Goal: Navigation & Orientation: Find specific page/section

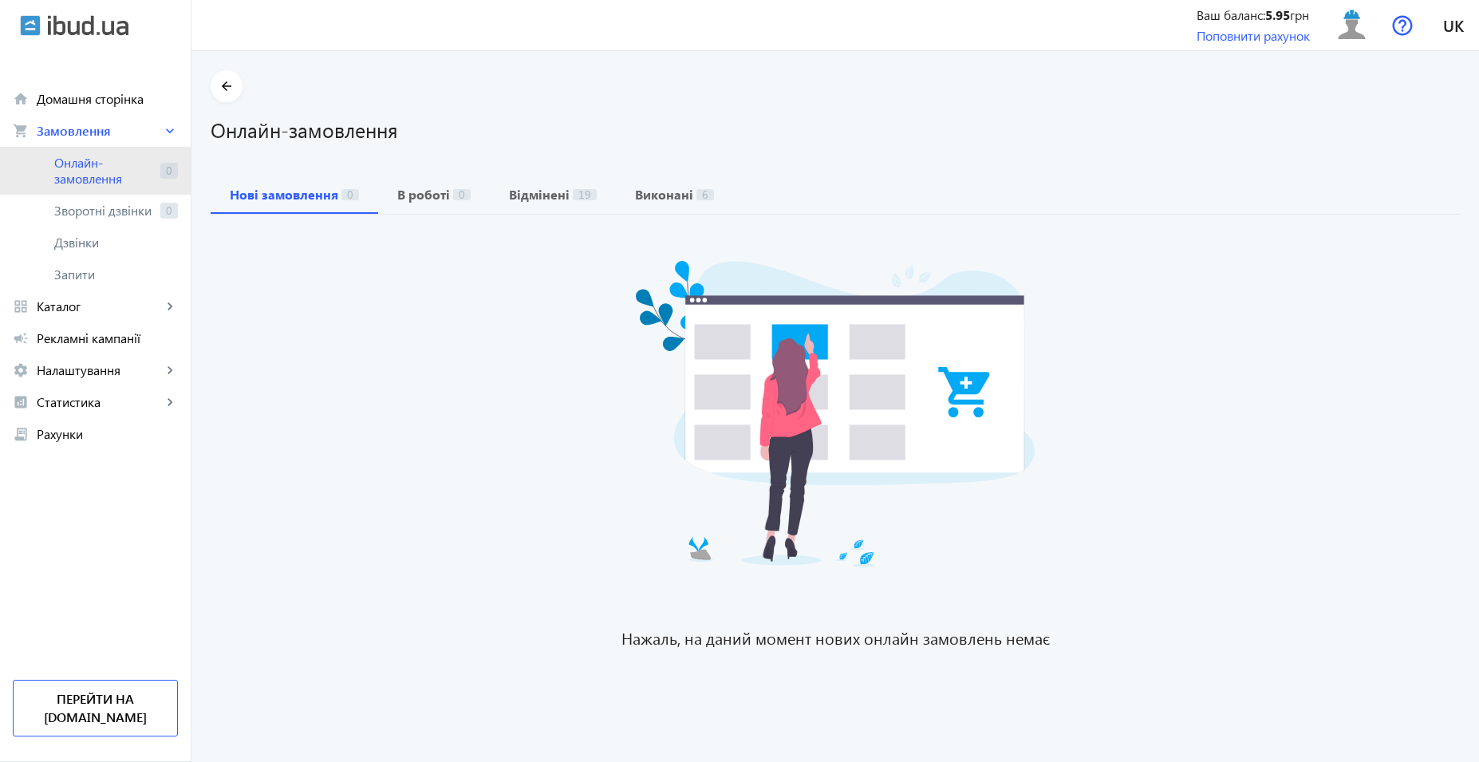
click at [52, 164] on link "Онлайн-замовлення 0" at bounding box center [95, 171] width 191 height 48
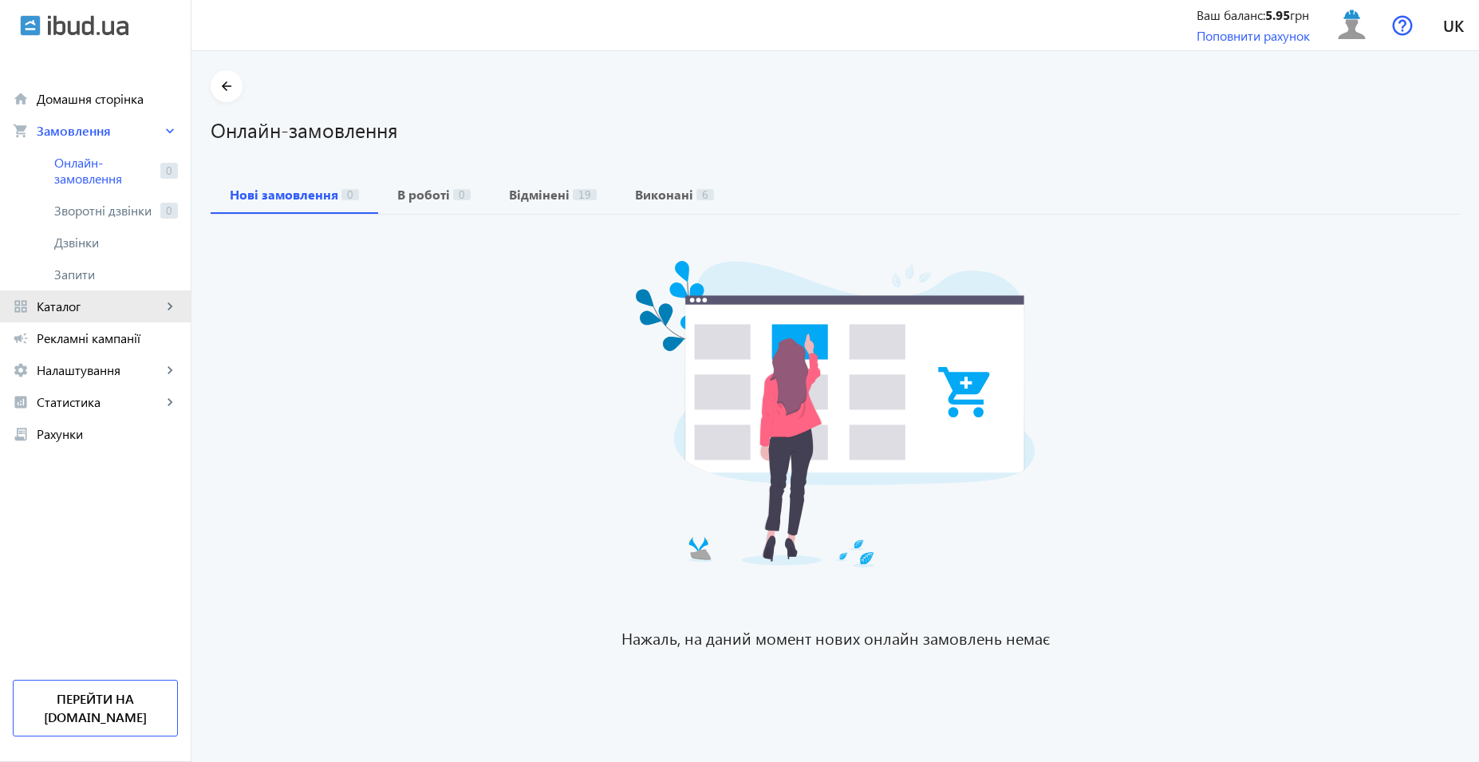
click at [124, 305] on span "Каталог" at bounding box center [99, 306] width 125 height 16
